Goal: Information Seeking & Learning: Learn about a topic

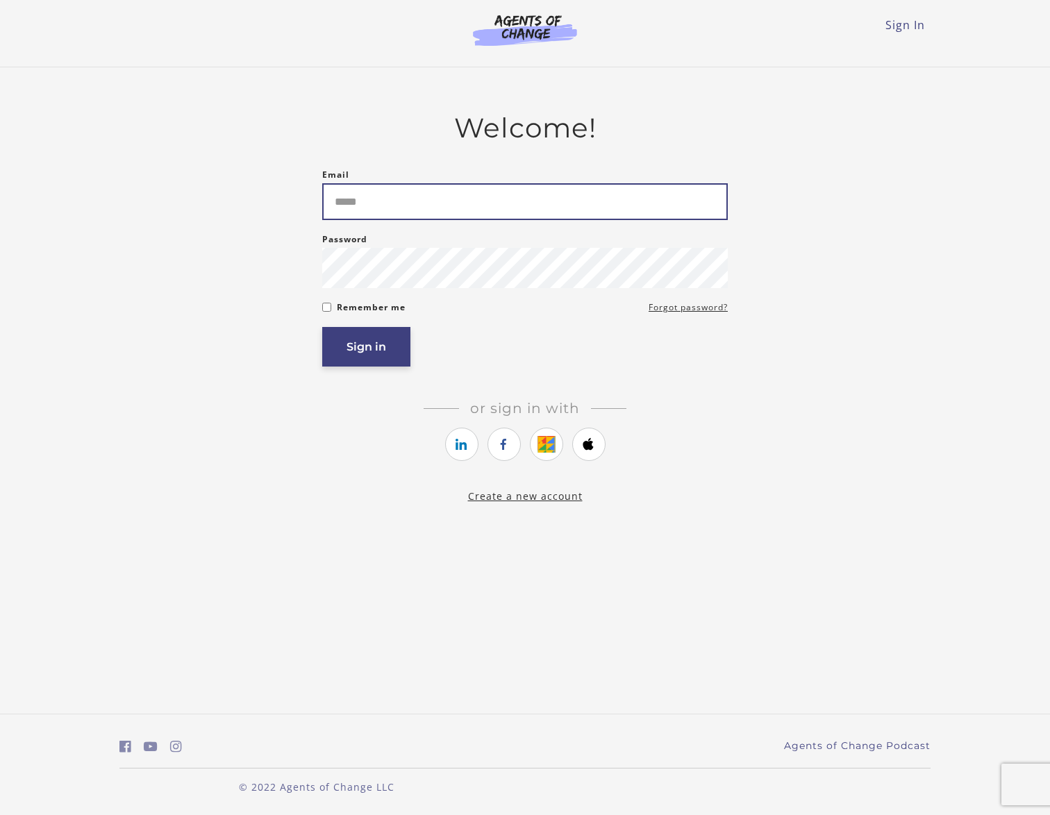
type input "**********"
click at [385, 358] on button "Sign in" at bounding box center [366, 347] width 88 height 40
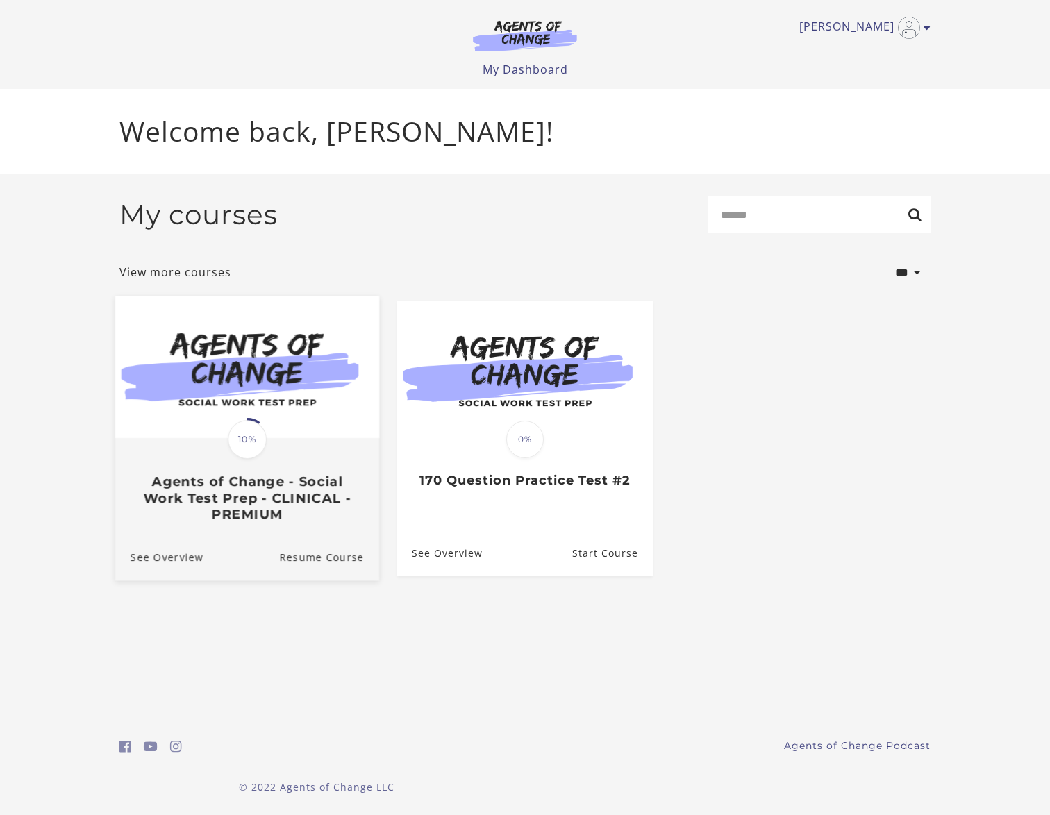
click at [306, 422] on img at bounding box center [247, 367] width 264 height 142
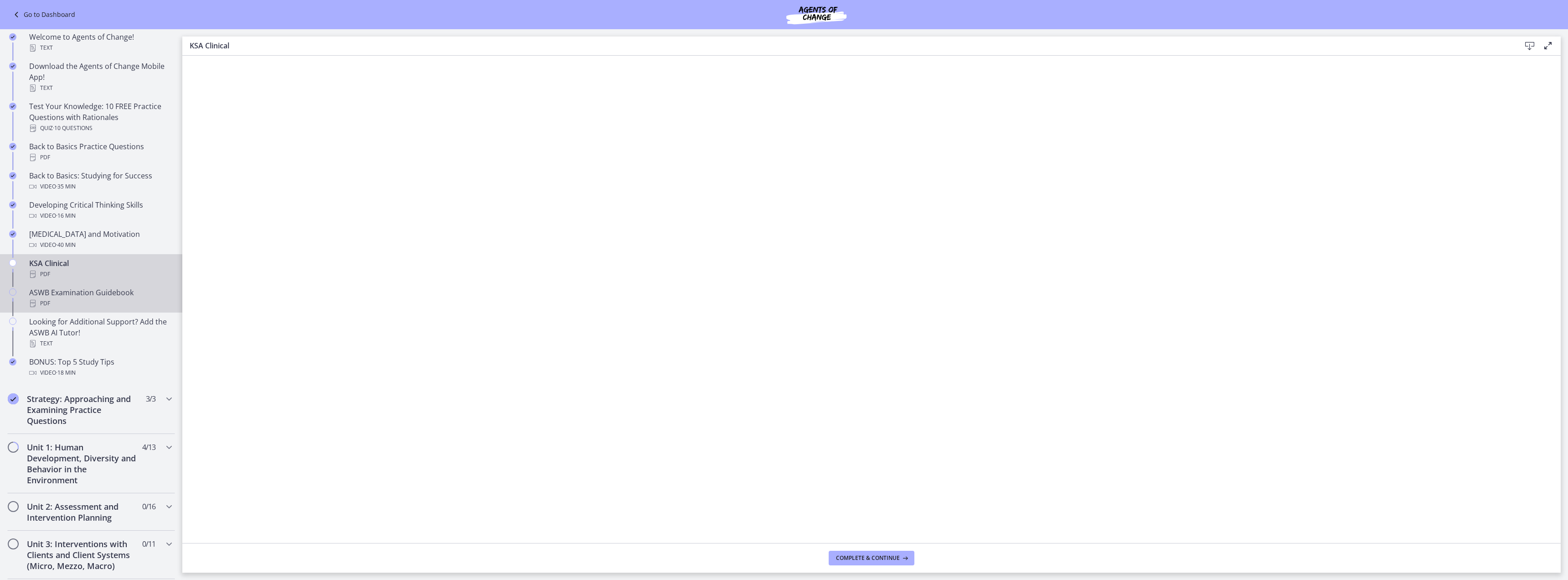
scroll to position [228, 0]
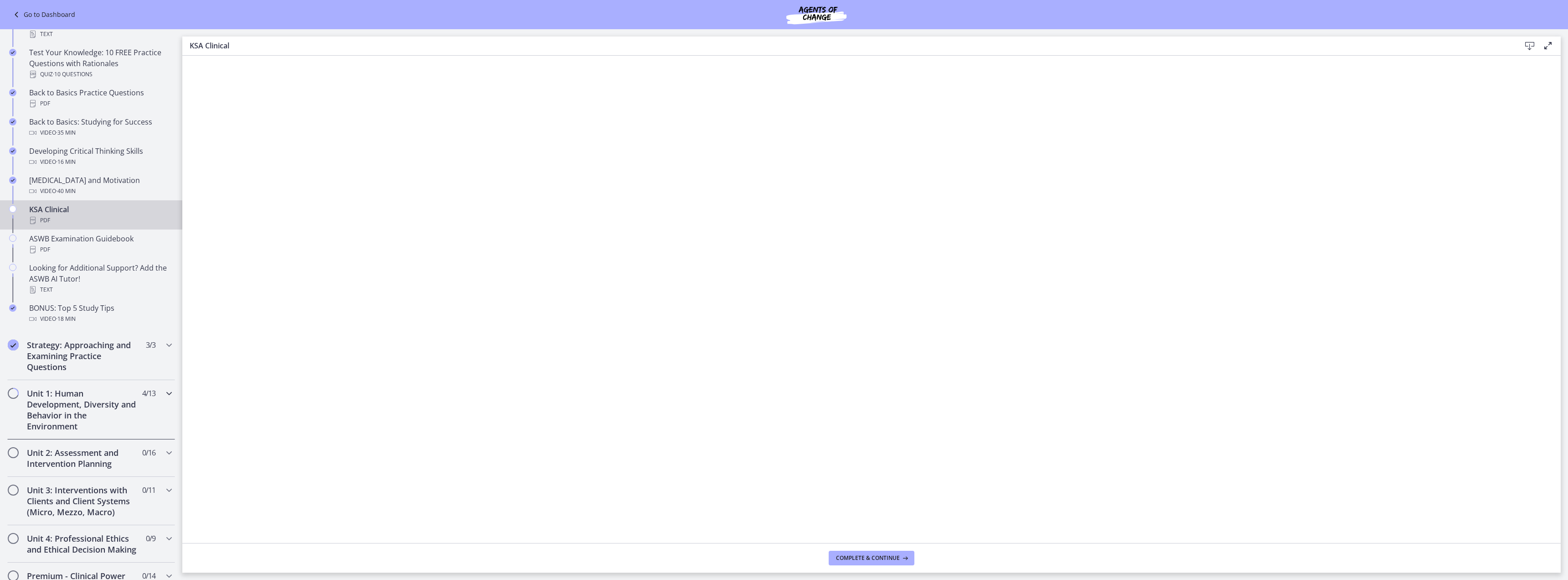
click at [43, 416] on h2 "Unit 1: Human Development, Diversity and Behavior in the Environment" at bounding box center [82, 409] width 111 height 44
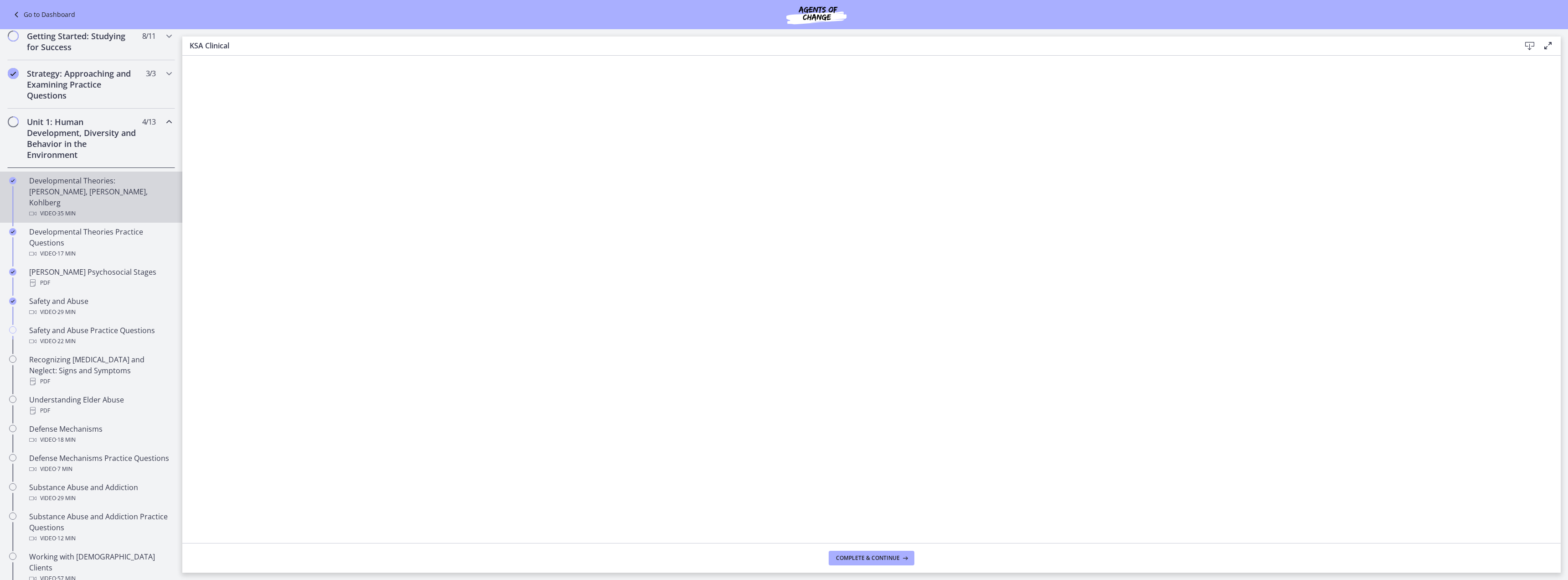
scroll to position [131, 0]
click at [71, 195] on div "Developmental Theories: [PERSON_NAME], [PERSON_NAME], Kohlberg Video · 35 min" at bounding box center [100, 205] width 142 height 44
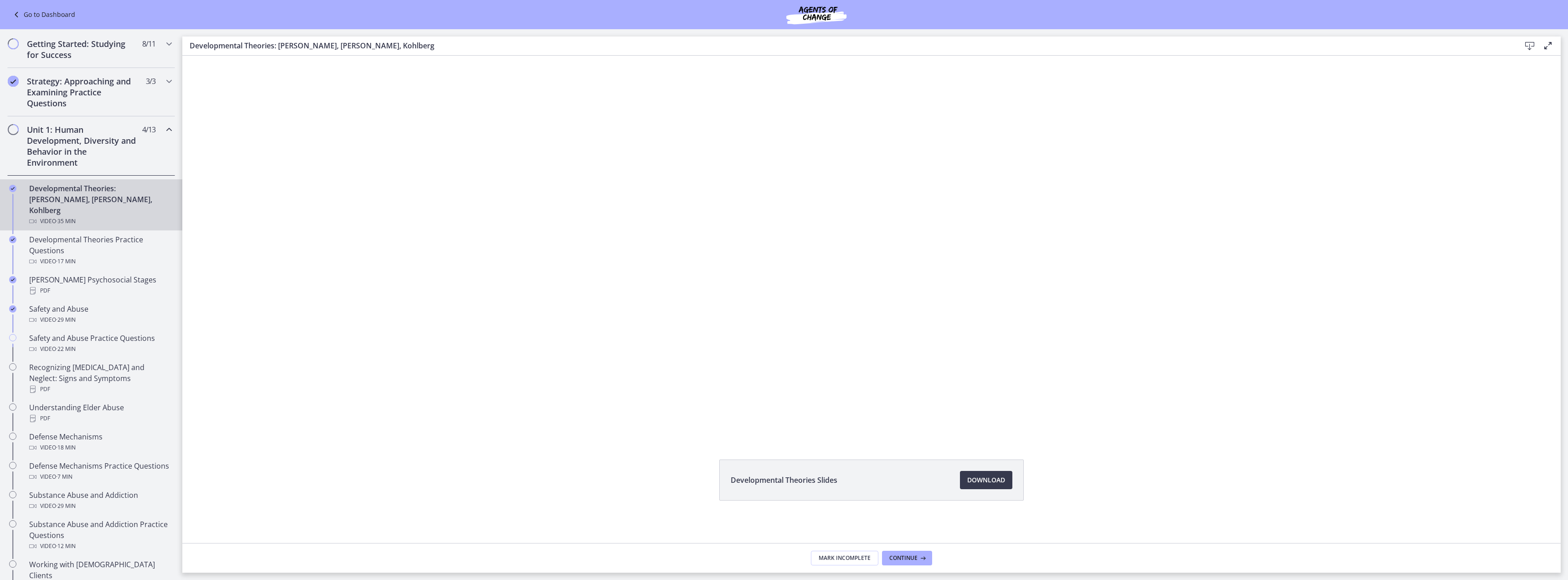
scroll to position [7, 0]
click at [689, 480] on span "Download Opens in a new window" at bounding box center [986, 478] width 38 height 11
